Goal: Transaction & Acquisition: Purchase product/service

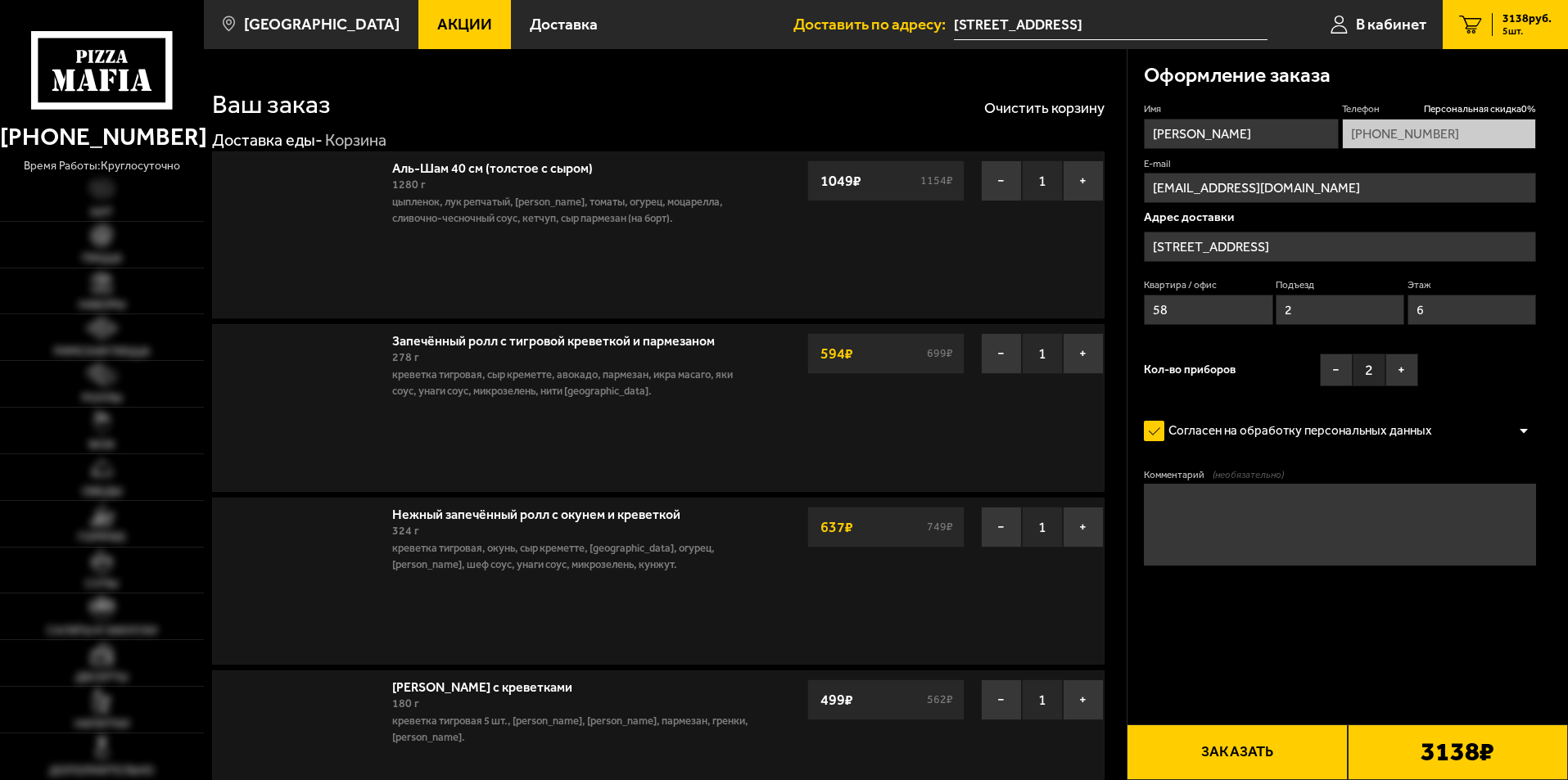
type input "[PHONE_NUMBER]"
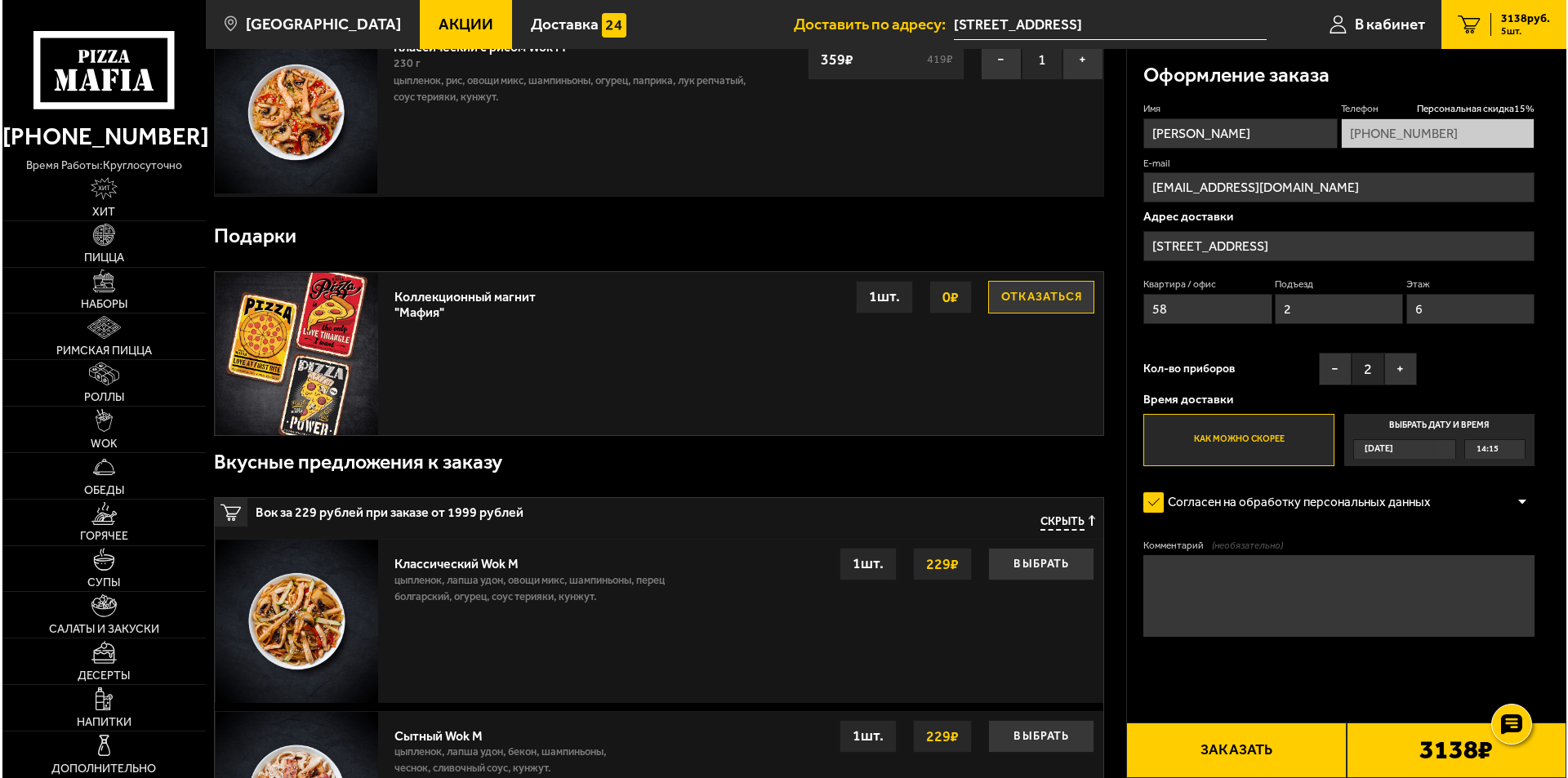
scroll to position [816, 0]
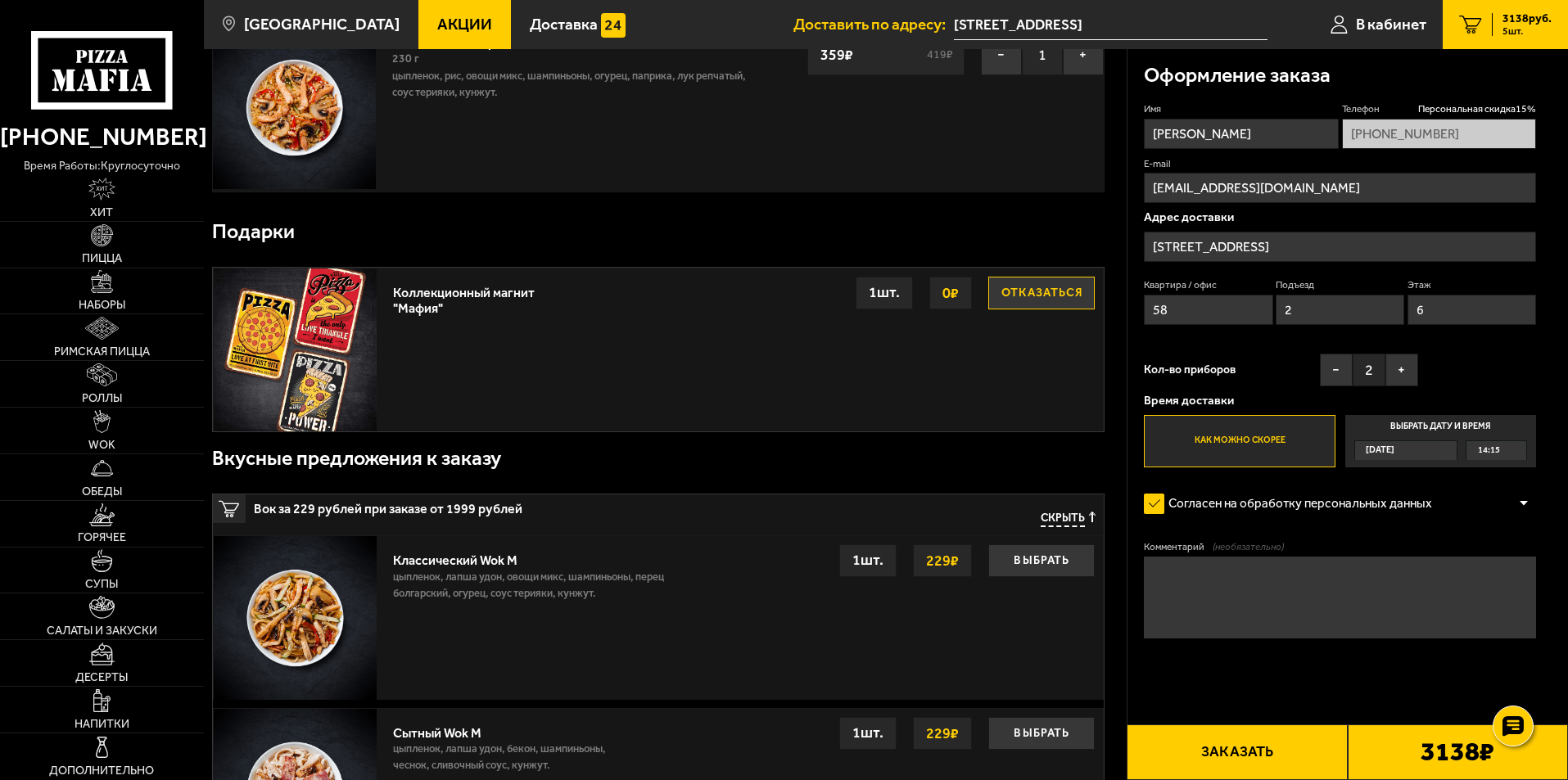
click at [1288, 753] on button "Заказать" at bounding box center [1237, 752] width 220 height 56
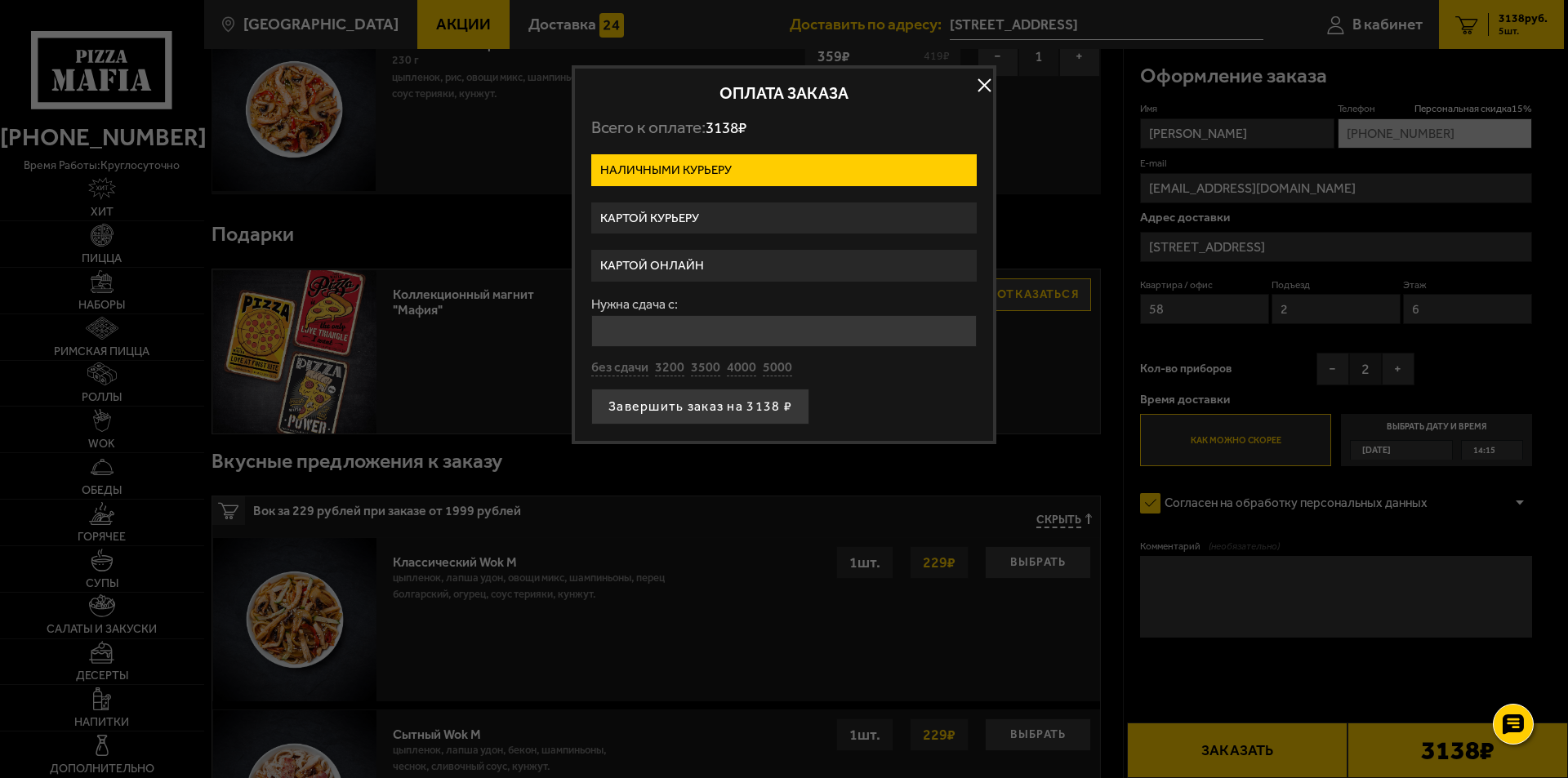
click at [677, 222] on label "Картой курьеру" at bounding box center [784, 218] width 386 height 32
click at [0, 0] on input "Картой курьеру" at bounding box center [0, 0] width 0 height 0
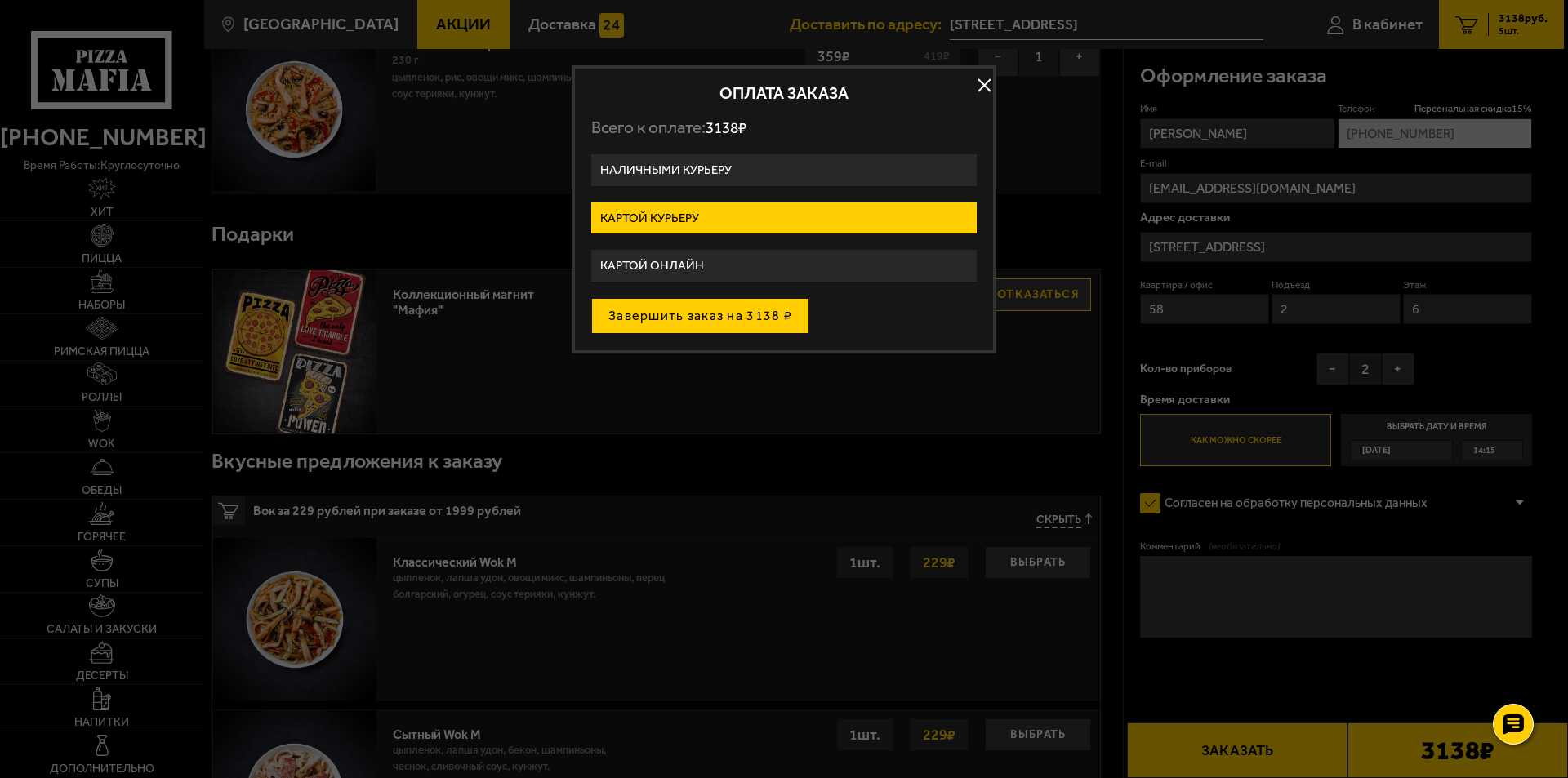
click at [670, 324] on button "Завершить заказ на 3138 ₽" at bounding box center [700, 316] width 218 height 36
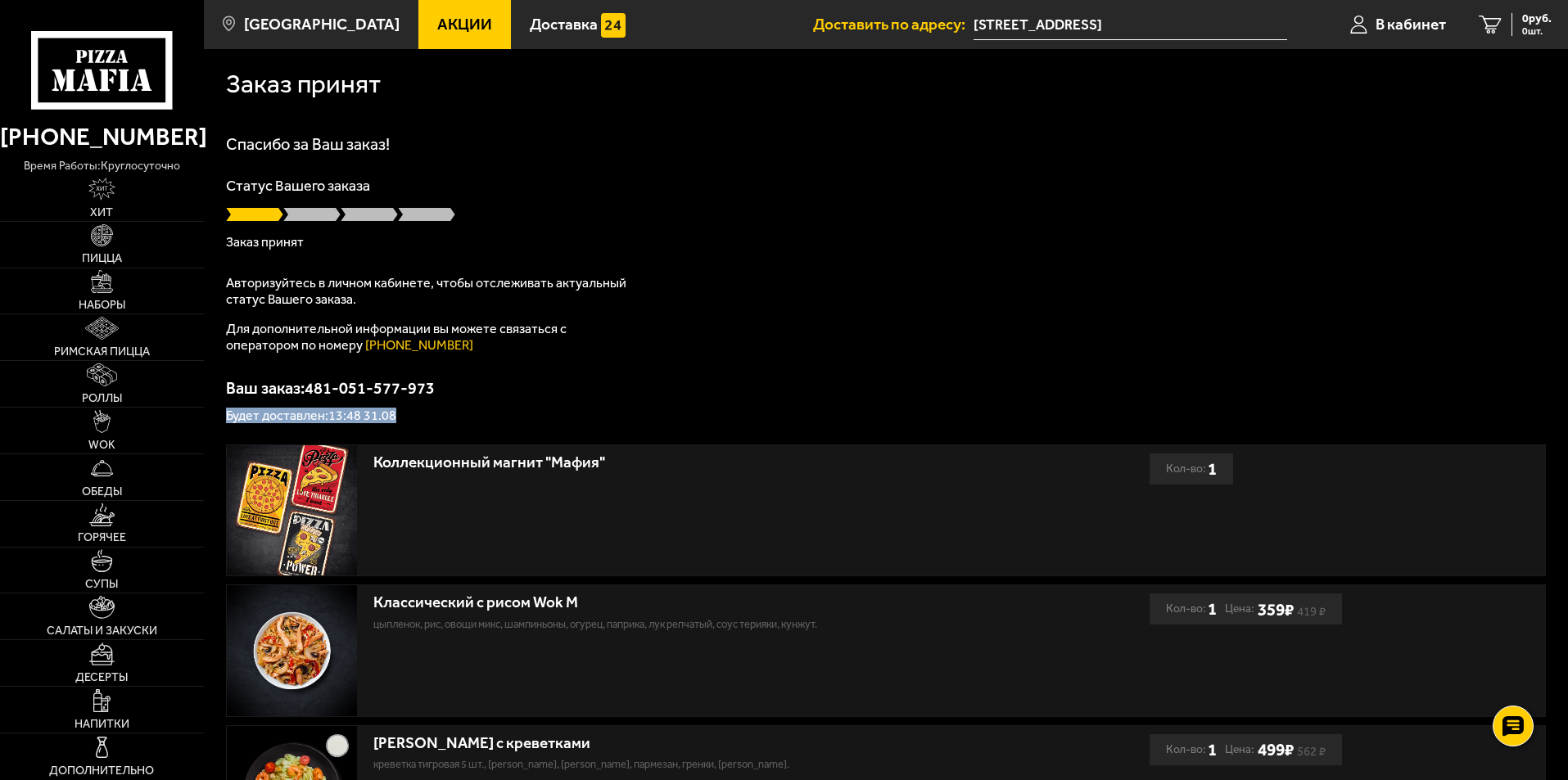
drag, startPoint x: 401, startPoint y: 417, endPoint x: 219, endPoint y: 417, distance: 182.0
click at [219, 417] on div "Заказ принят [PERSON_NAME] за Ваш заказ! Статус Вашего заказа Заказ принят Авто…" at bounding box center [886, 696] width 1364 height 1294
click at [441, 366] on div "Спасибо за Ваш заказ! Статус Вашего заказа Заказ принят Авторизуйтесь в личном …" at bounding box center [886, 278] width 1321 height 286
drag, startPoint x: 681, startPoint y: 559, endPoint x: 532, endPoint y: 166, distance: 420.3
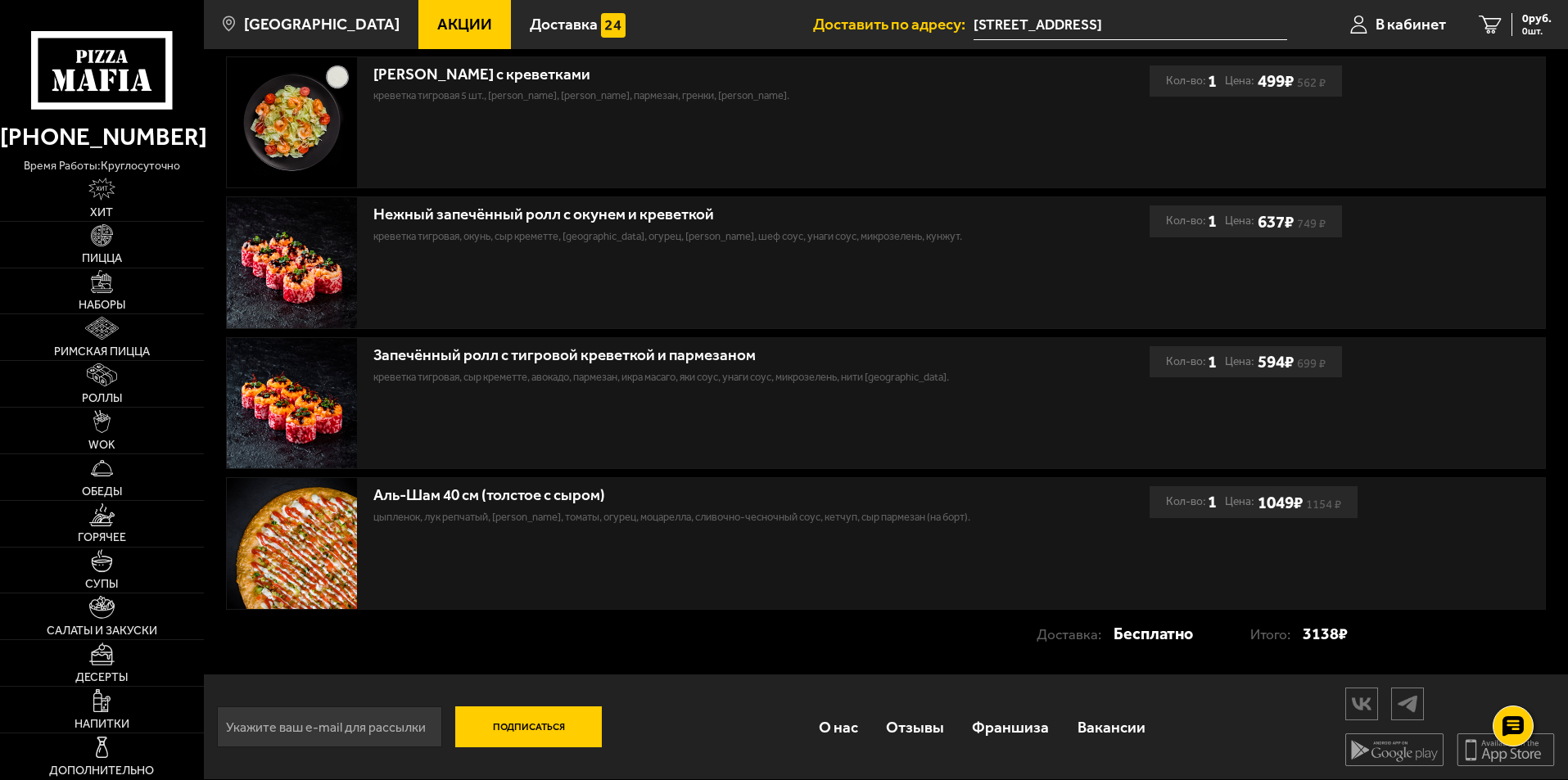
scroll to position [670, 0]
drag, startPoint x: 380, startPoint y: 236, endPoint x: 412, endPoint y: 242, distance: 32.6
click at [412, 242] on p "креветка тигровая, окунь, Сыр креметте, [GEOGRAPHIC_DATA], огурец, [PERSON_NAME…" at bounding box center [682, 237] width 618 height 16
click at [422, 258] on div "Нежный запечённый ролл с окунем и креветкой креветка тигровая, окунь, Сыр креме…" at bounding box center [688, 263] width 923 height 131
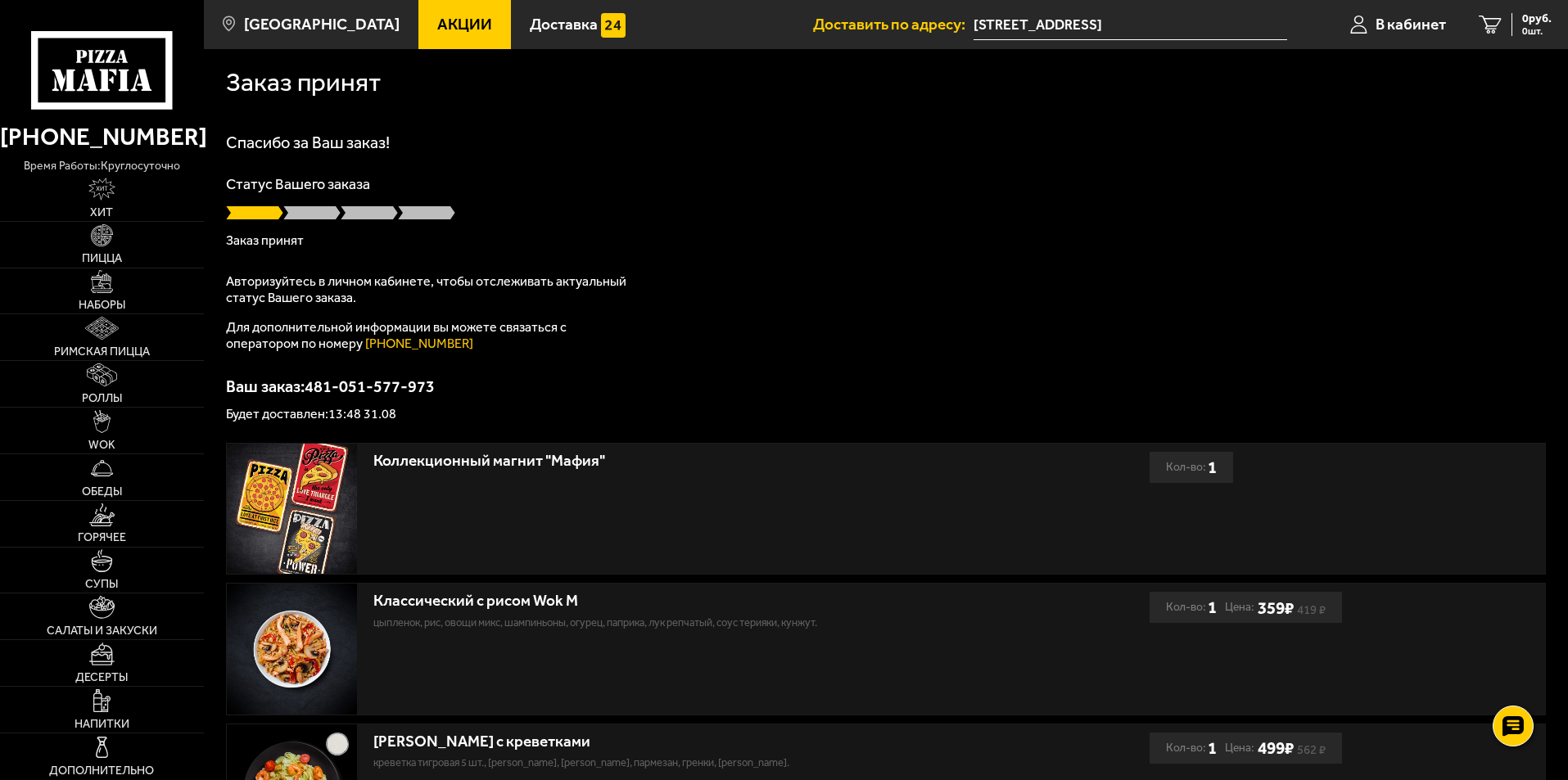
scroll to position [0, 0]
drag, startPoint x: 455, startPoint y: 346, endPoint x: 365, endPoint y: 346, distance: 90.0
click at [365, 346] on p "Для дополнительной информации вы можете связаться с оператором по номеру [PHONE…" at bounding box center [431, 337] width 410 height 33
click at [718, 300] on div "Спасибо за Ваш заказ! Статус Вашего заказа Заказ принят Авторизуйтесь в личном …" at bounding box center [886, 278] width 1321 height 286
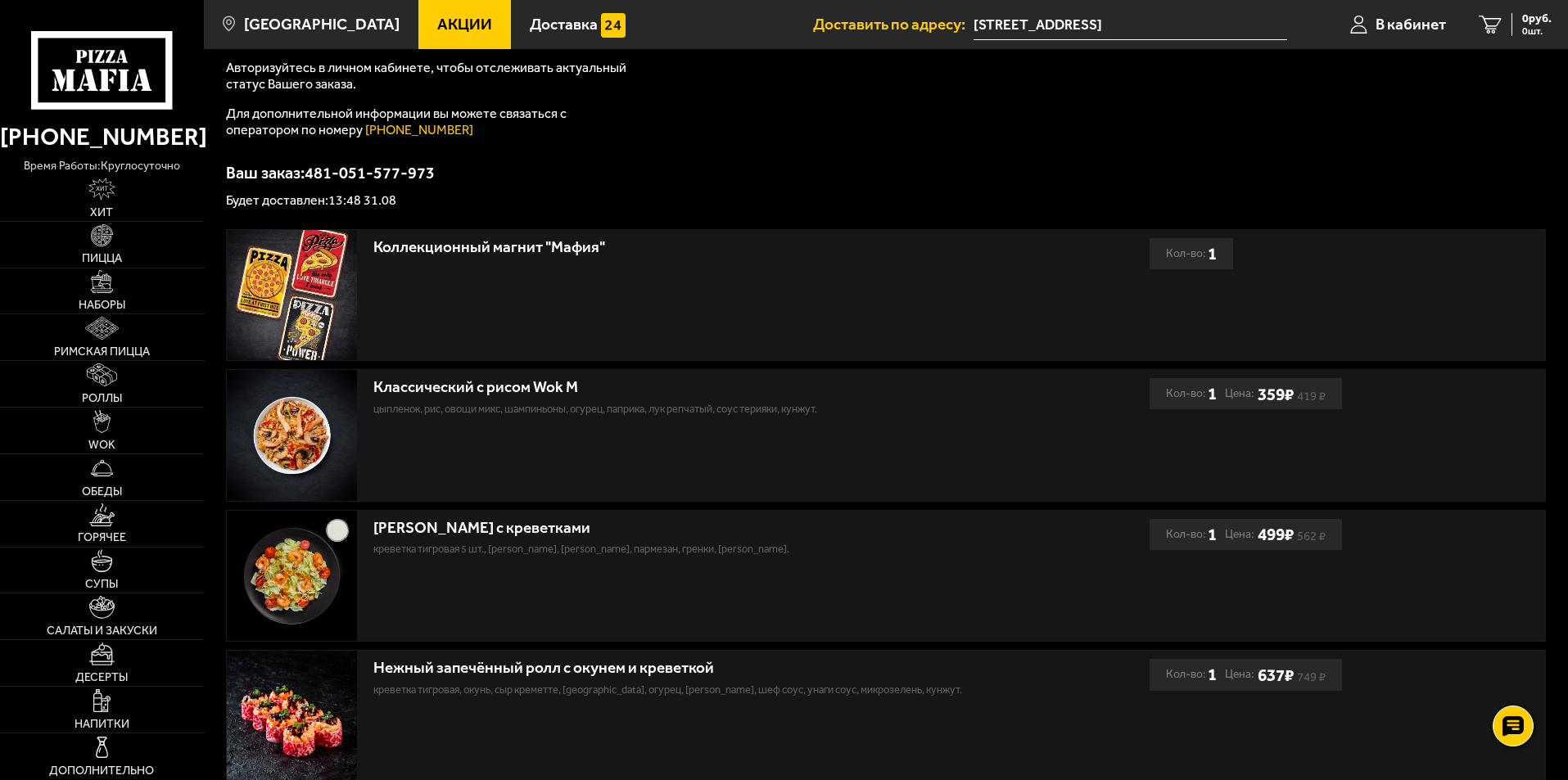
scroll to position [164, 0]
